Goal: Task Accomplishment & Management: Manage account settings

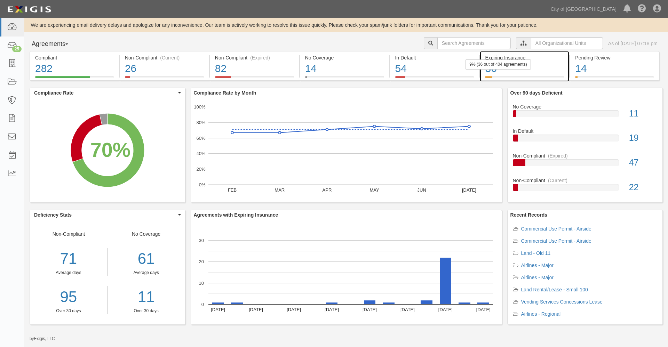
click at [489, 70] on div "36" at bounding box center [524, 68] width 79 height 15
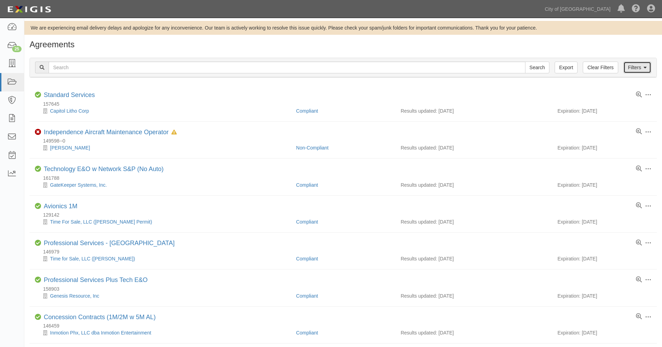
click at [636, 66] on link "Filters" at bounding box center [638, 68] width 28 height 12
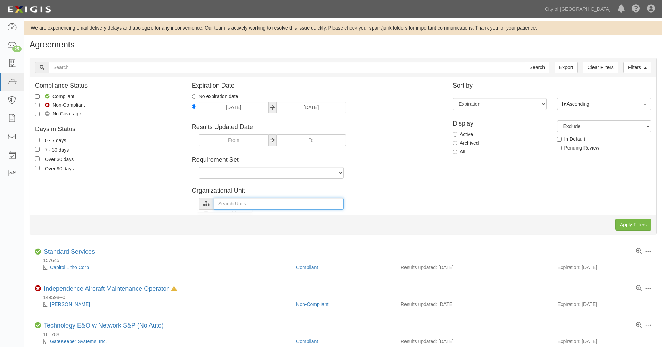
click at [231, 203] on input "text" at bounding box center [279, 204] width 130 height 12
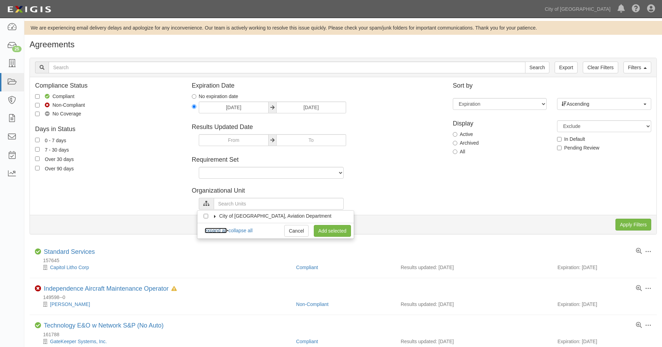
click at [214, 231] on link "expand all" at bounding box center [216, 231] width 22 height 6
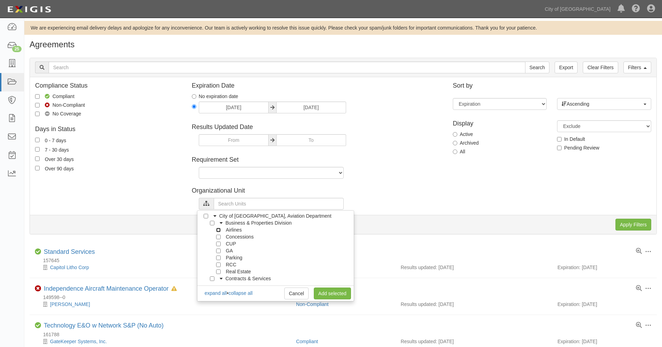
click at [219, 230] on input "Airlines" at bounding box center [218, 230] width 5 height 5
checkbox input "true"
click at [218, 236] on input "Concessions" at bounding box center [218, 237] width 5 height 5
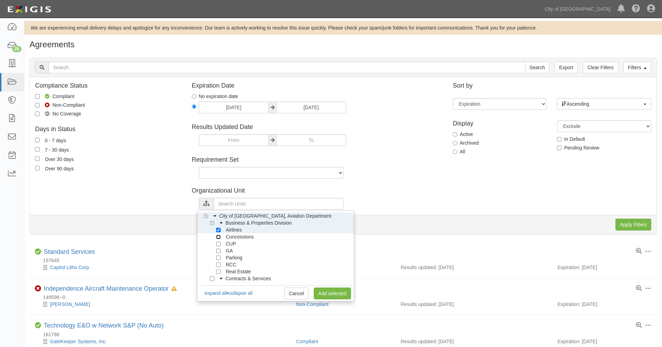
checkbox input "true"
click at [218, 244] on input "CUP" at bounding box center [218, 244] width 5 height 5
checkbox input "true"
click at [331, 293] on link "Add selected" at bounding box center [332, 294] width 37 height 12
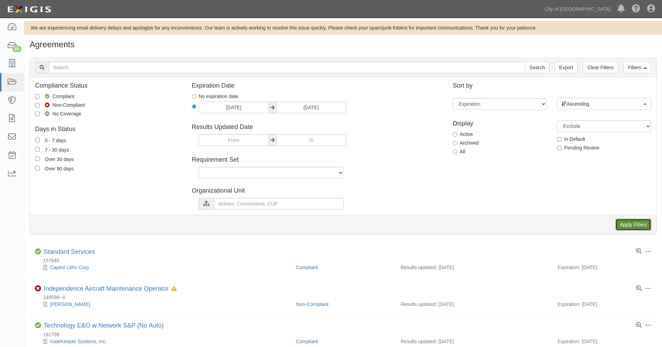
click at [633, 225] on input "Apply Filters" at bounding box center [634, 225] width 36 height 12
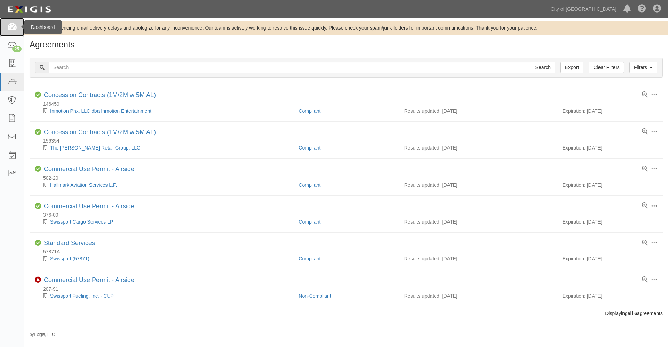
click at [12, 24] on icon at bounding box center [12, 27] width 10 height 8
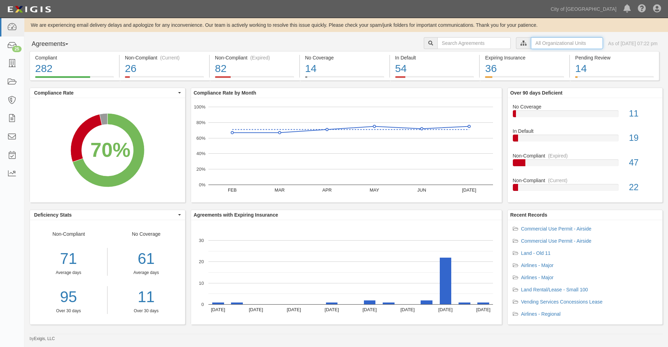
click at [551, 41] on input "text" at bounding box center [567, 43] width 72 height 12
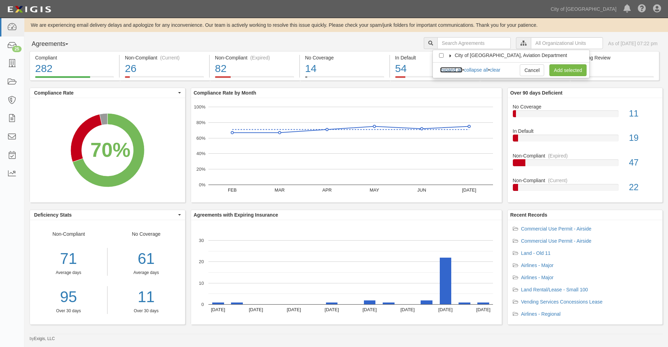
click at [452, 70] on link "expand all" at bounding box center [451, 70] width 22 height 6
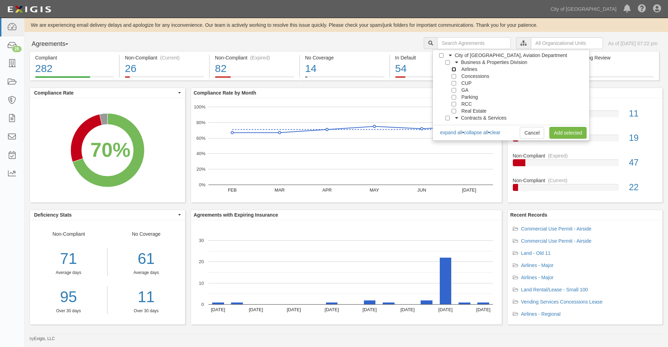
click at [452, 71] on input "Airlines" at bounding box center [453, 69] width 5 height 5
checkbox input "true"
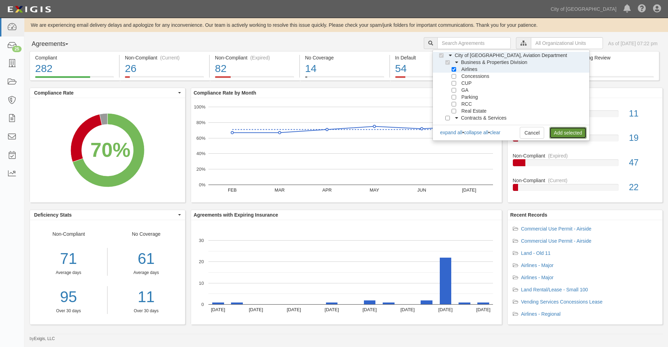
click at [560, 132] on link "Add selected" at bounding box center [567, 133] width 37 height 12
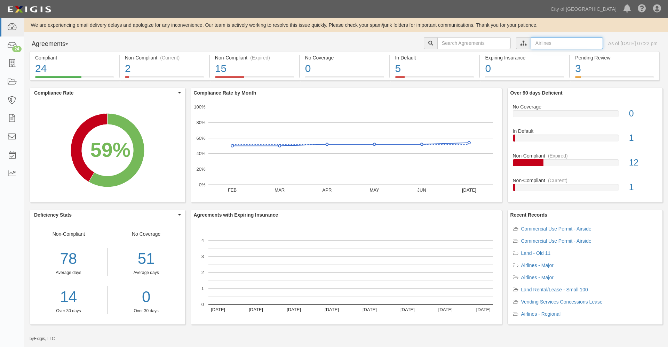
click at [531, 42] on input "text" at bounding box center [567, 43] width 72 height 12
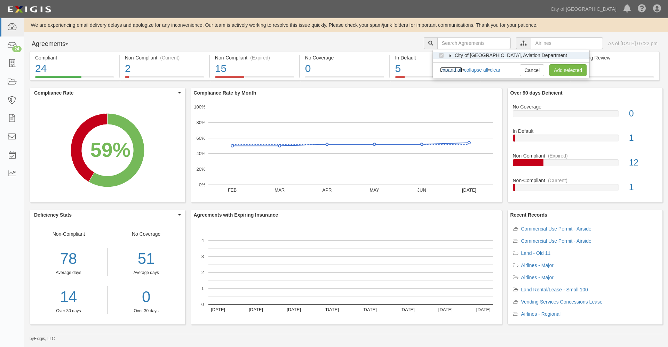
click at [456, 70] on link "expand all" at bounding box center [451, 70] width 22 height 6
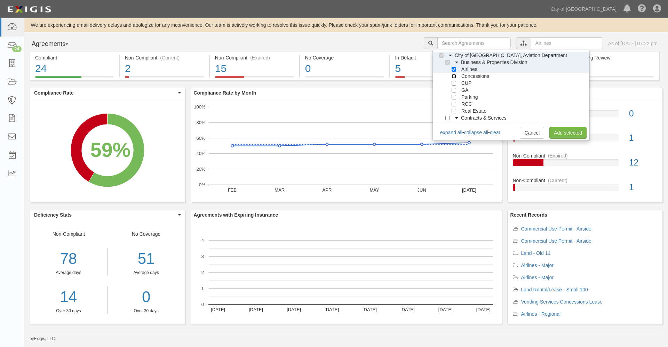
click at [453, 77] on input "Concessions" at bounding box center [453, 76] width 5 height 5
checkbox input "true"
click at [456, 69] on div "Airlines" at bounding box center [461, 69] width 31 height 7
drag, startPoint x: 452, startPoint y: 67, endPoint x: 456, endPoint y: 69, distance: 3.6
click at [452, 69] on input "Airlines" at bounding box center [453, 69] width 5 height 5
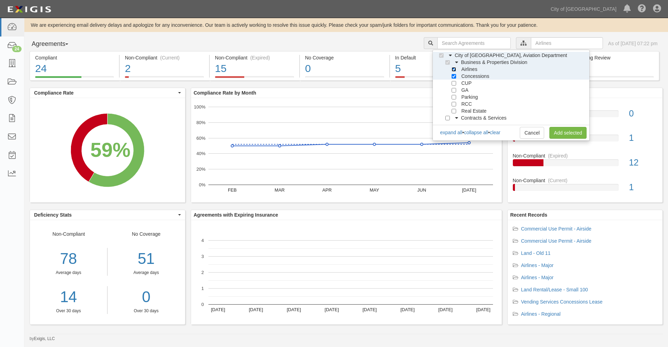
checkbox input "false"
click at [561, 131] on link "Add selected" at bounding box center [567, 133] width 37 height 12
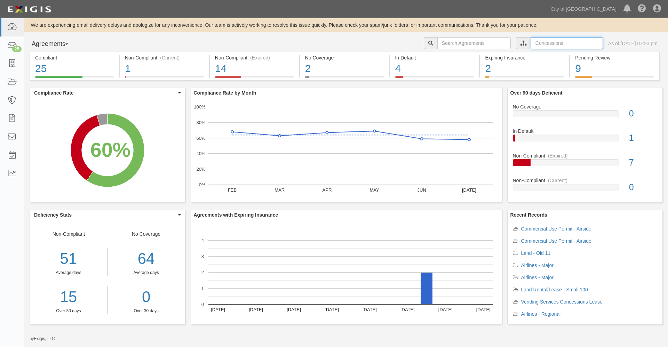
click at [540, 42] on input "text" at bounding box center [567, 43] width 72 height 12
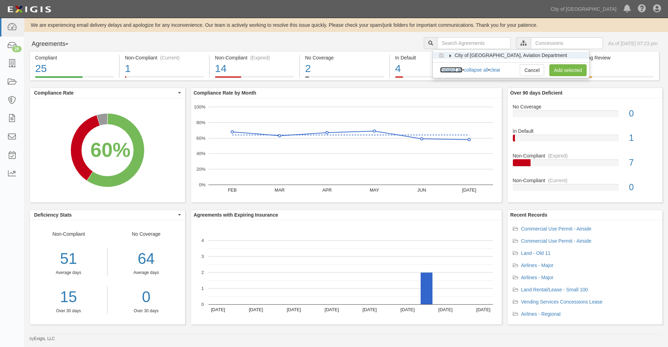
click at [455, 69] on link "expand all" at bounding box center [451, 70] width 22 height 6
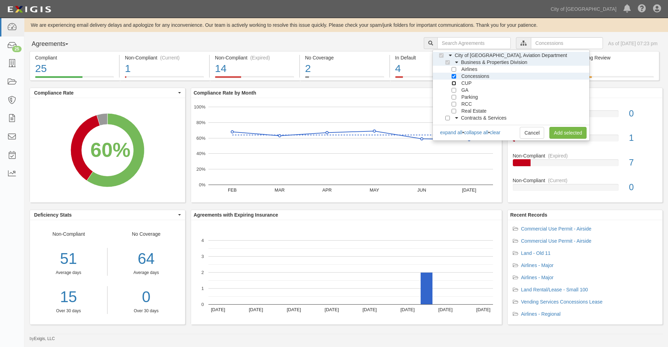
click at [454, 83] on input "CUP" at bounding box center [453, 83] width 5 height 5
checkbox input "true"
click at [456, 77] on input "Concessions" at bounding box center [453, 76] width 5 height 5
checkbox input "false"
click at [559, 132] on link "Add selected" at bounding box center [567, 133] width 37 height 12
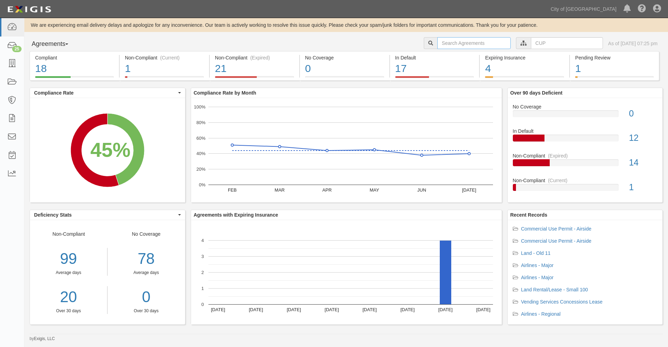
click at [445, 41] on input "text" at bounding box center [473, 43] width 73 height 12
type input "grove"
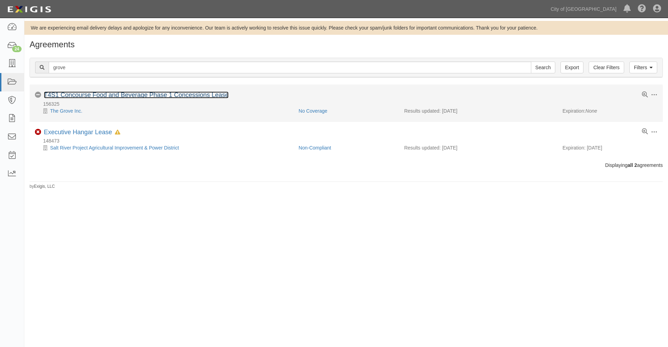
click at [91, 95] on link "T4S1 Concourse Food and Beverage Phase 1 Concessions Lease" at bounding box center [136, 94] width 185 height 7
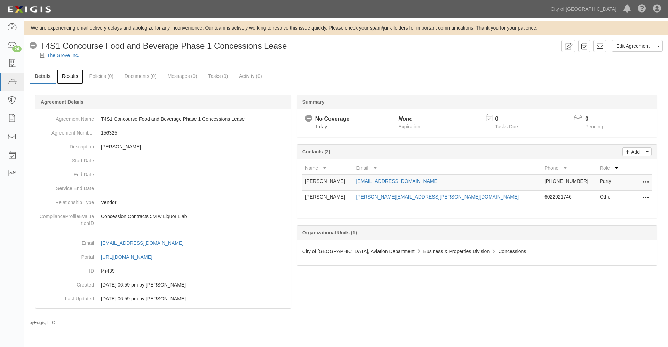
click at [74, 75] on link "Results" at bounding box center [70, 76] width 27 height 15
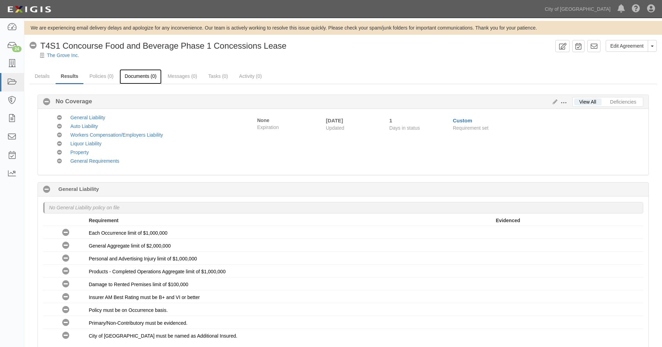
click at [150, 77] on link "Documents (0)" at bounding box center [141, 76] width 42 height 15
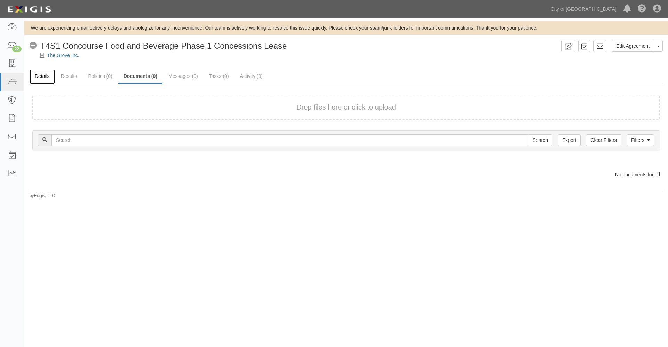
click at [42, 75] on link "Details" at bounding box center [42, 76] width 25 height 15
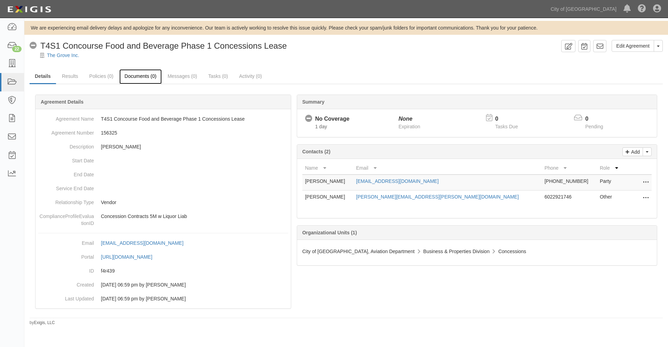
click at [145, 74] on link "Documents (0)" at bounding box center [140, 76] width 42 height 15
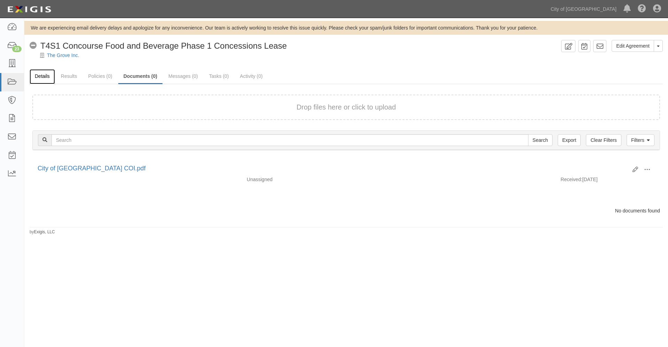
click at [39, 76] on link "Details" at bounding box center [42, 76] width 25 height 15
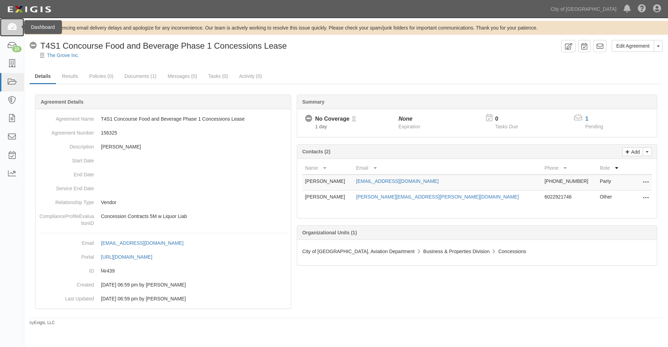
click at [14, 27] on icon at bounding box center [12, 27] width 10 height 8
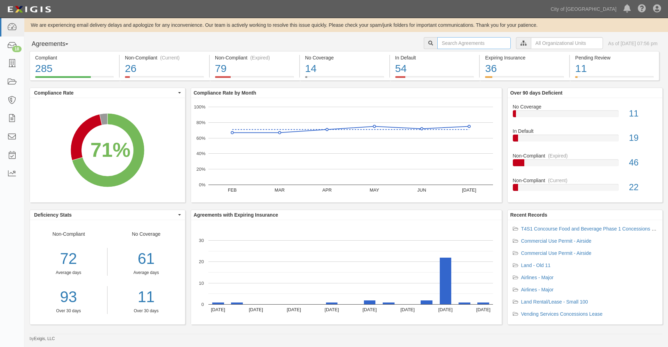
click at [454, 44] on input "text" at bounding box center [473, 43] width 73 height 12
type input "[GEOGRAPHIC_DATA]"
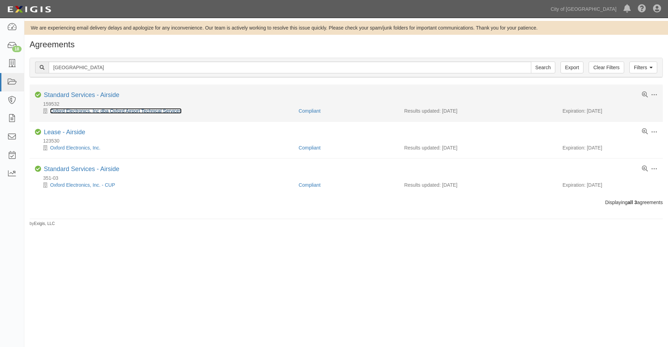
click at [70, 111] on link "Oxford Electronics, Inc dba Oxford Airport Technical Services" at bounding box center [115, 111] width 131 height 6
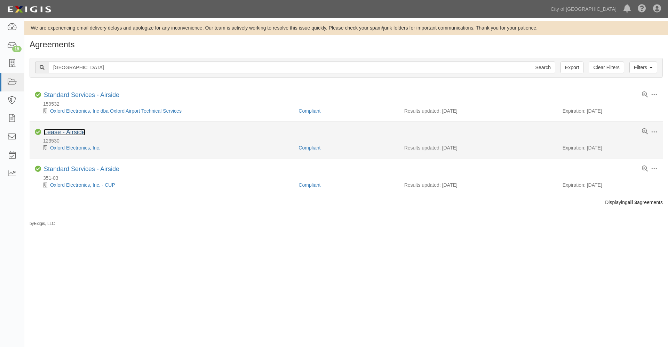
click at [68, 130] on link "Lease - Airside" at bounding box center [64, 132] width 41 height 7
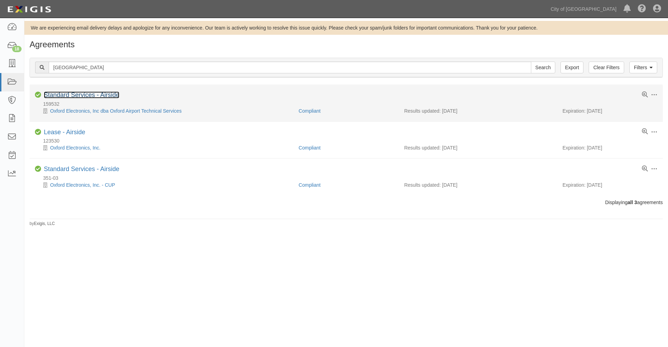
click at [75, 94] on link "Standard Services - Airside" at bounding box center [81, 94] width 75 height 7
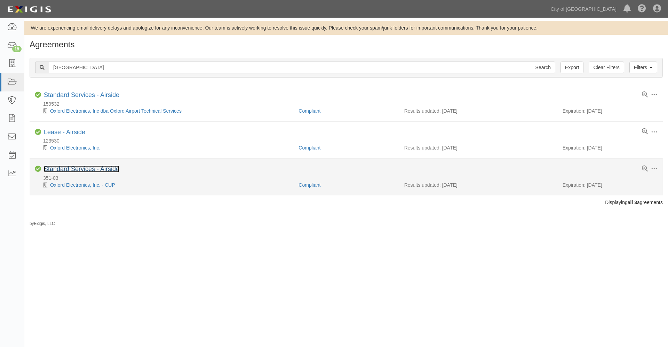
click at [66, 169] on link "Standard Services - Airside" at bounding box center [81, 169] width 75 height 7
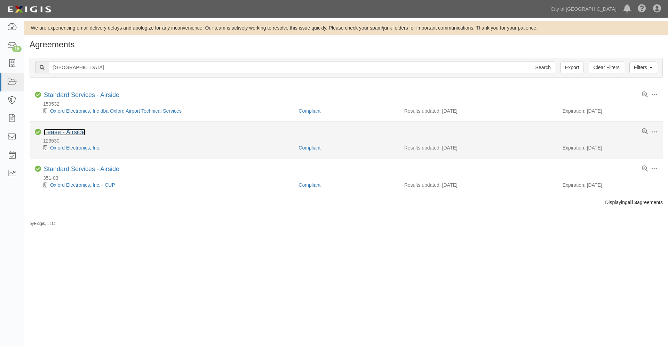
click at [68, 130] on link "Lease - Airside" at bounding box center [64, 132] width 41 height 7
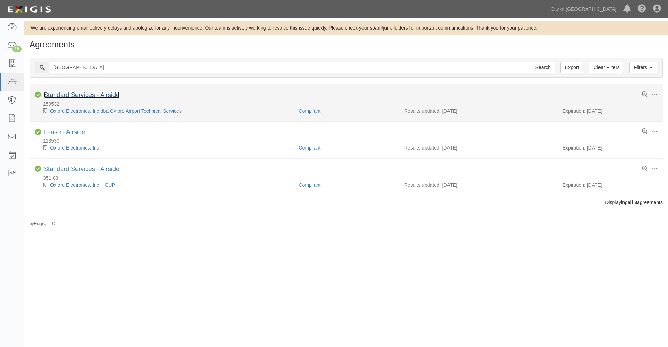
click at [57, 94] on link "Standard Services - Airside" at bounding box center [81, 94] width 75 height 7
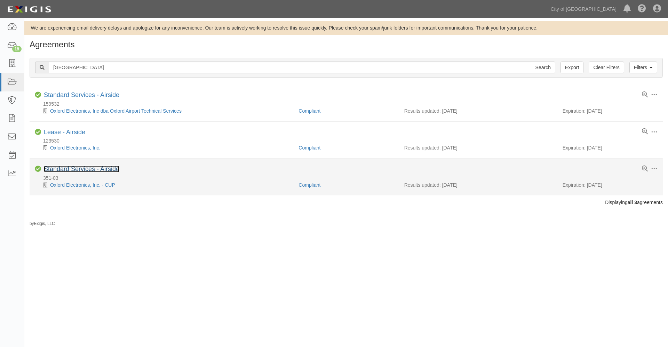
click at [74, 168] on link "Standard Services - Airside" at bounding box center [81, 169] width 75 height 7
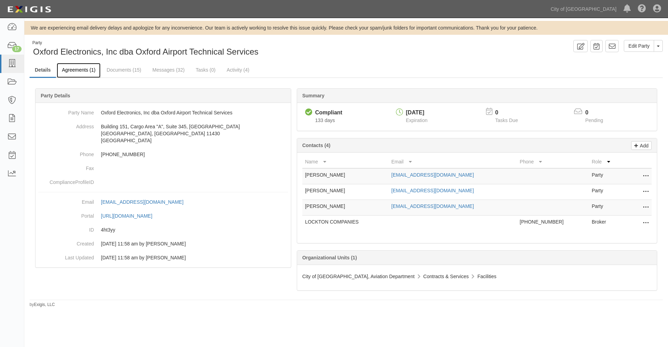
click at [76, 68] on link "Agreements (1)" at bounding box center [79, 70] width 44 height 15
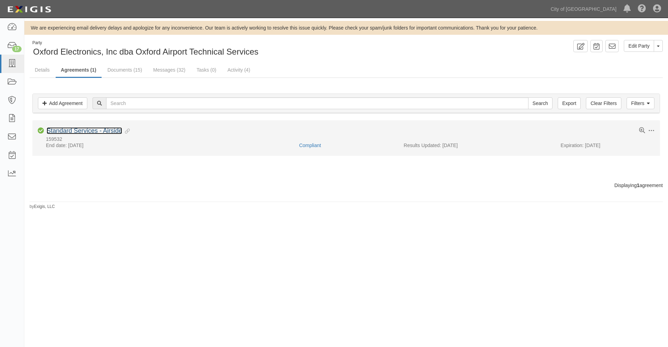
click at [75, 129] on link "Standard Services - Airside" at bounding box center [84, 130] width 75 height 7
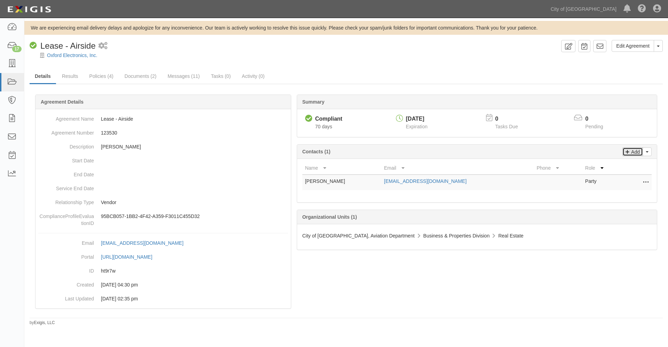
click at [632, 152] on p "Add" at bounding box center [634, 152] width 10 height 8
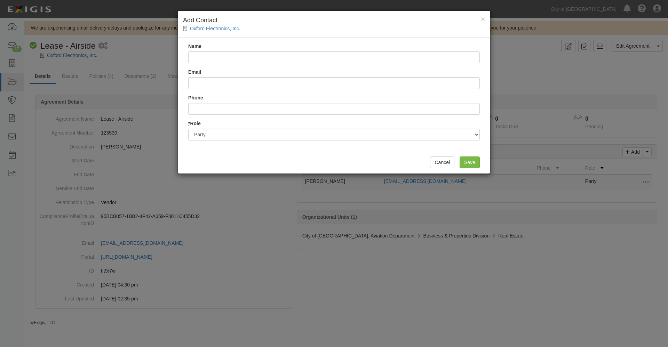
click at [216, 58] on input "Name" at bounding box center [333, 57] width 291 height 12
click at [192, 82] on input "Email" at bounding box center [333, 83] width 291 height 12
drag, startPoint x: 196, startPoint y: 82, endPoint x: 201, endPoint y: 82, distance: 4.5
click at [196, 82] on input "Email" at bounding box center [333, 83] width 291 height 12
paste input "mailto:efrias@oxfordats.com"
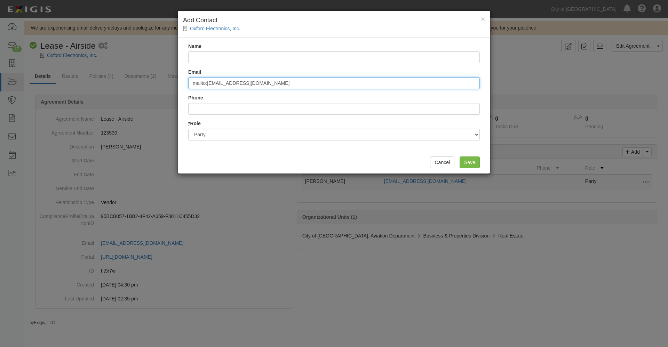
drag, startPoint x: 206, startPoint y: 81, endPoint x: 166, endPoint y: 80, distance: 40.0
click at [166, 80] on div "× Add Contact Oxford Electronics, Inc. Name Email mailto:efrias@oxfordats.com P…" at bounding box center [334, 173] width 668 height 347
type input "[EMAIL_ADDRESS][DOMAIN_NAME]"
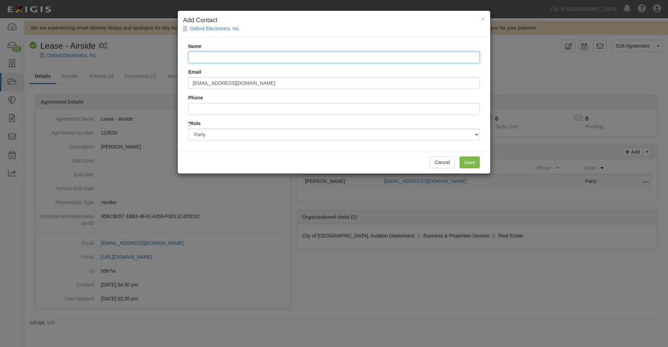
click at [212, 57] on input "Name" at bounding box center [333, 57] width 291 height 12
click at [215, 55] on input "Elisa" at bounding box center [333, 57] width 291 height 12
type input "Elisa Frias"
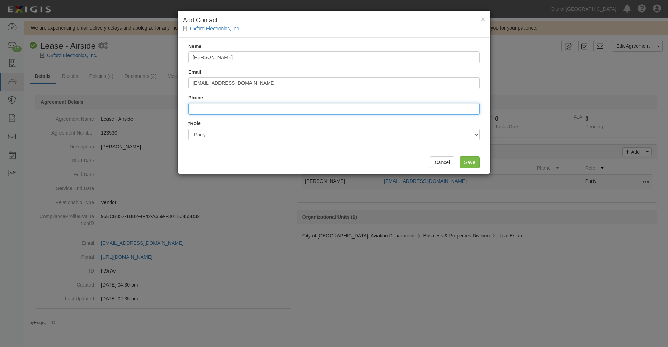
click at [216, 110] on input "Phone" at bounding box center [333, 109] width 291 height 12
type input "5163266262"
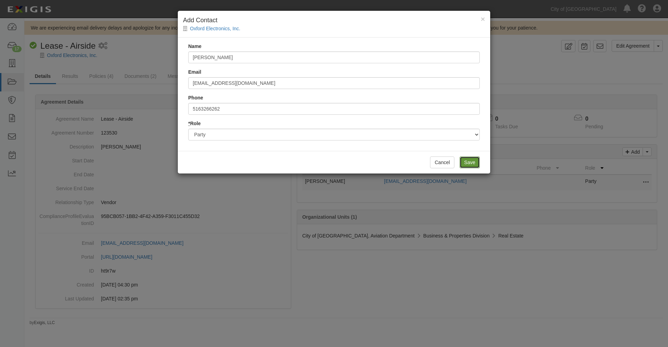
click at [469, 161] on input "Save" at bounding box center [469, 162] width 20 height 12
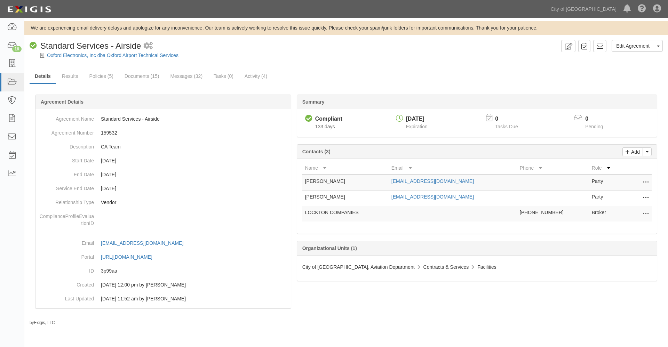
click at [646, 198] on icon at bounding box center [646, 198] width 6 height 9
click at [592, 196] on link "Edit" at bounding box center [614, 196] width 68 height 13
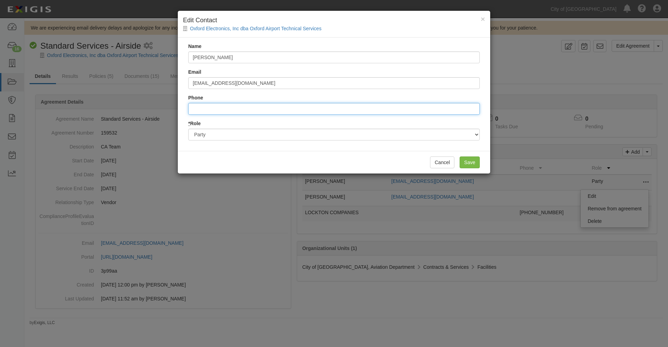
drag, startPoint x: 201, startPoint y: 110, endPoint x: 220, endPoint y: 105, distance: 20.0
click at [201, 110] on input "Phone" at bounding box center [333, 109] width 291 height 12
type input "5163266262"
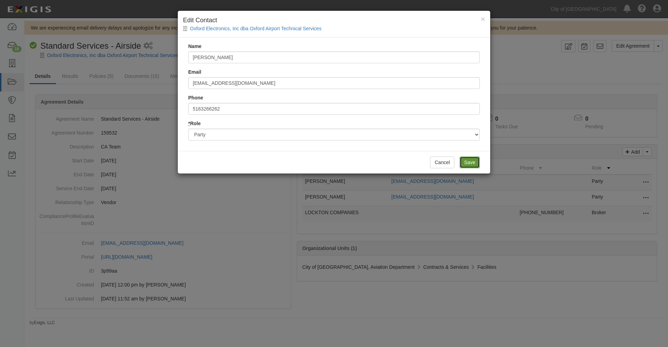
click at [467, 163] on input "Save" at bounding box center [469, 162] width 20 height 12
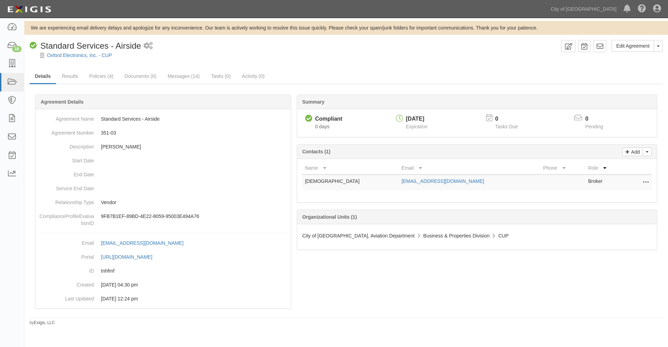
click at [645, 184] on icon at bounding box center [646, 182] width 6 height 9
click at [591, 181] on link "Edit" at bounding box center [614, 180] width 68 height 13
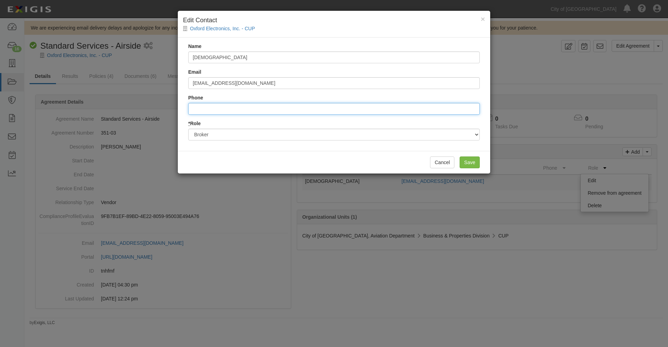
click at [201, 107] on input "Phone" at bounding box center [333, 109] width 291 height 12
type input "5163266262"
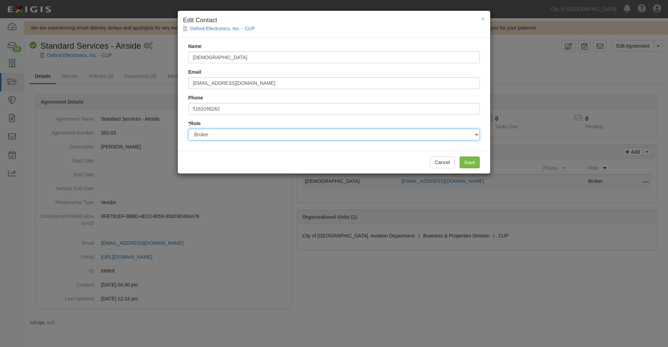
click at [222, 134] on select "Party Broker Other" at bounding box center [333, 135] width 291 height 12
select select "Party"
click at [188, 129] on select "Party Broker Other" at bounding box center [333, 135] width 291 height 12
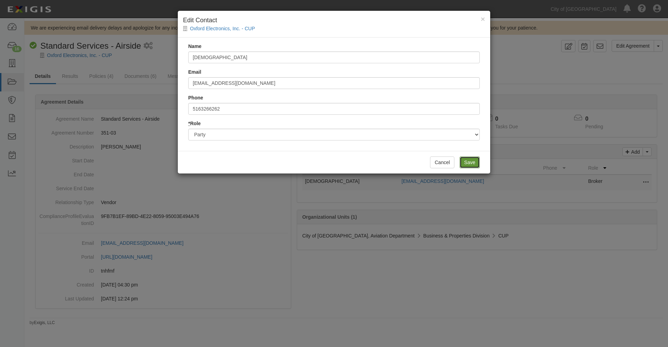
click at [466, 163] on input "Save" at bounding box center [469, 162] width 20 height 12
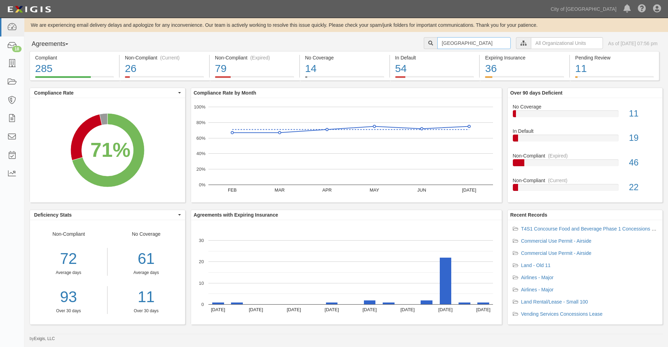
click at [445, 41] on input "oxford" at bounding box center [473, 43] width 73 height 12
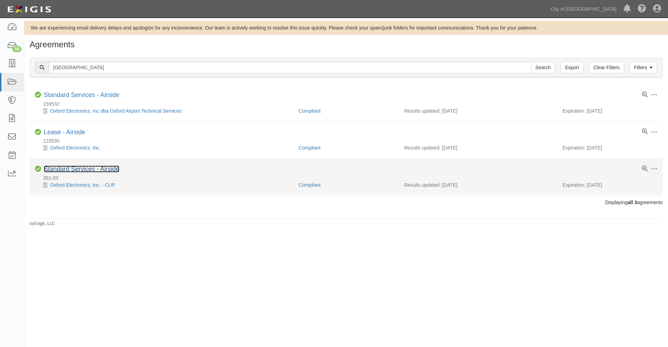
click at [85, 169] on link "Standard Services - Airside" at bounding box center [81, 169] width 75 height 7
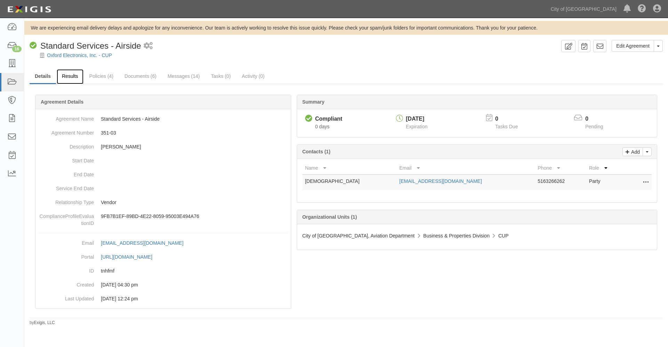
click at [71, 76] on link "Results" at bounding box center [70, 76] width 27 height 15
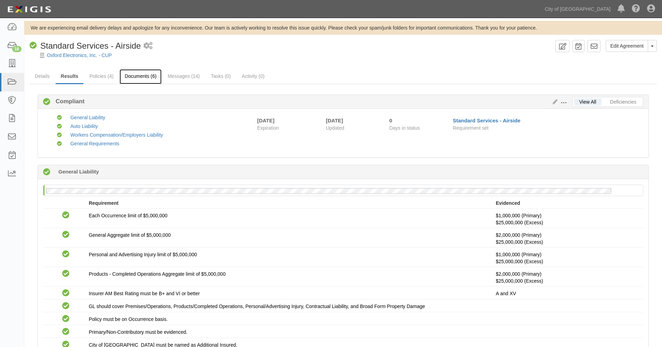
click at [146, 77] on link "Documents (6)" at bounding box center [141, 76] width 42 height 15
